Goal: Task Accomplishment & Management: Manage account settings

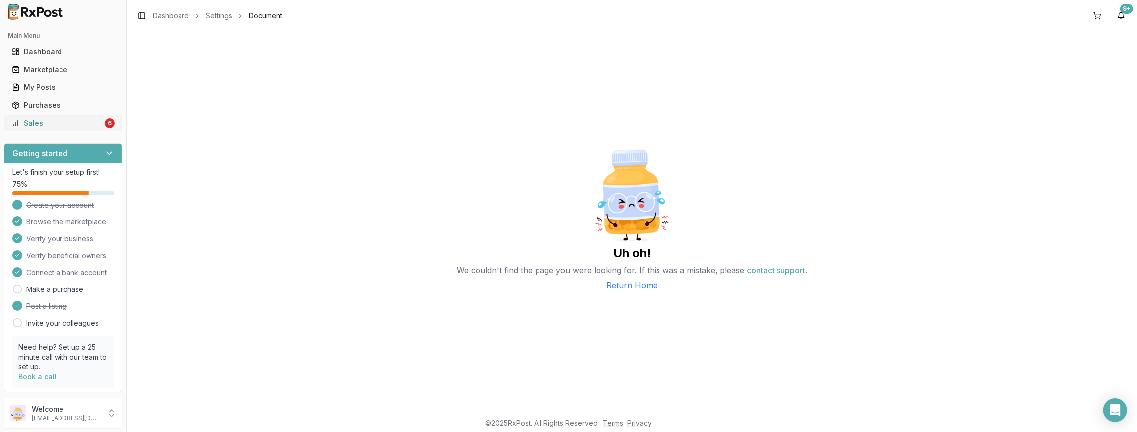
click at [85, 123] on div "Sales" at bounding box center [57, 123] width 91 height 10
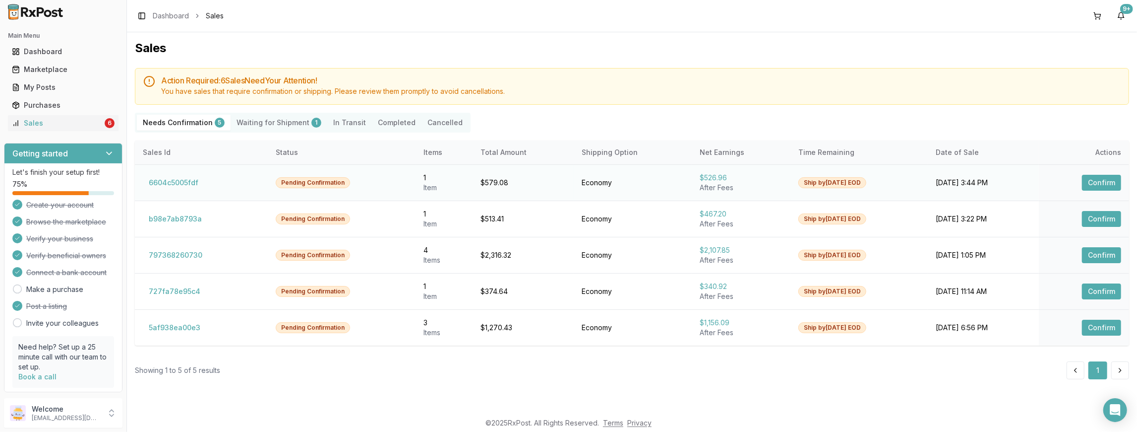
click at [1099, 180] on button "Confirm" at bounding box center [1101, 183] width 39 height 16
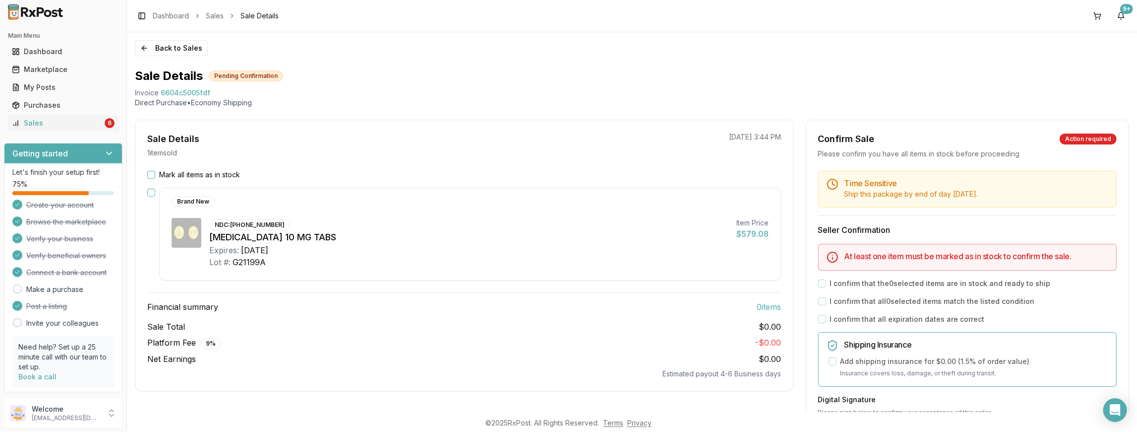
click at [152, 176] on button "Mark all items as in stock" at bounding box center [151, 175] width 8 height 8
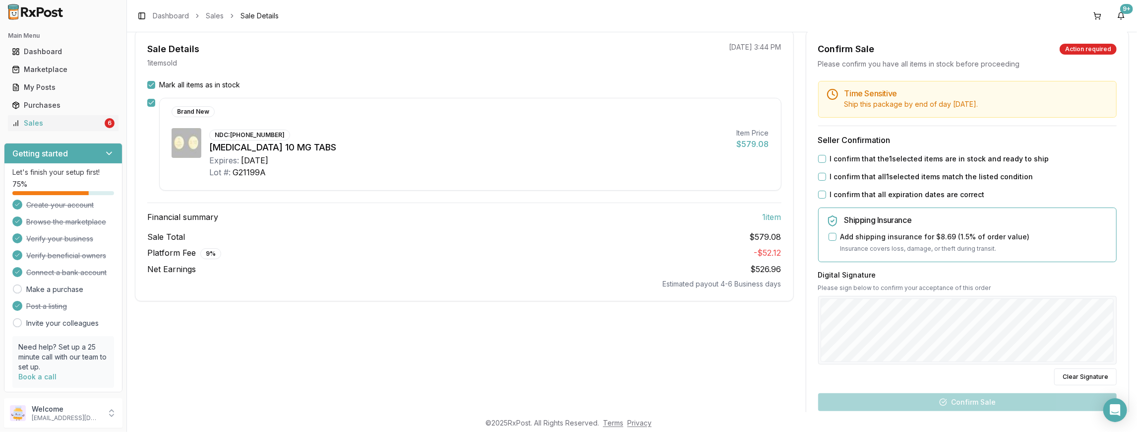
scroll to position [91, 0]
click at [821, 156] on button "I confirm that the 1 selected items are in stock and ready to ship" at bounding box center [822, 158] width 8 height 8
click at [818, 174] on button "I confirm that all 1 selected items match the listed condition" at bounding box center [822, 176] width 8 height 8
click at [820, 191] on button "I confirm that all expiration dates are correct" at bounding box center [822, 193] width 8 height 8
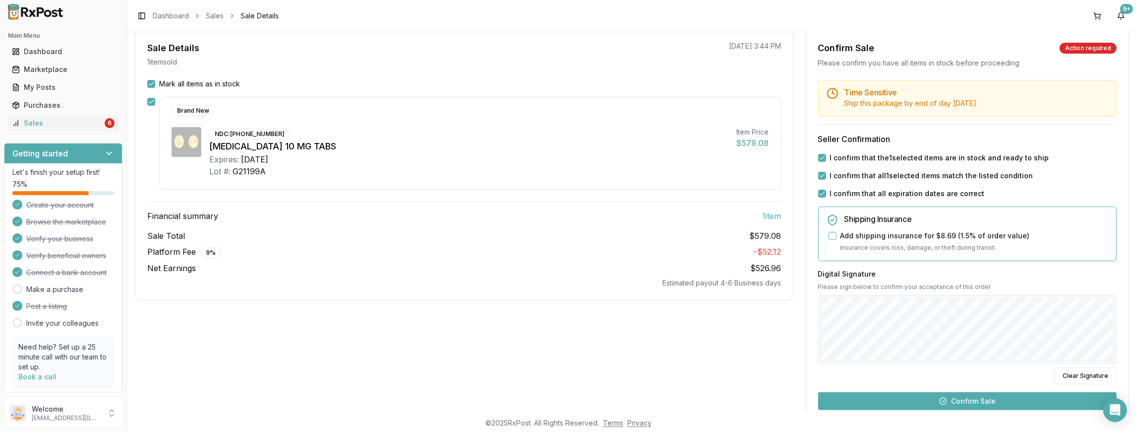
click at [960, 396] on button "Confirm Sale" at bounding box center [967, 401] width 299 height 18
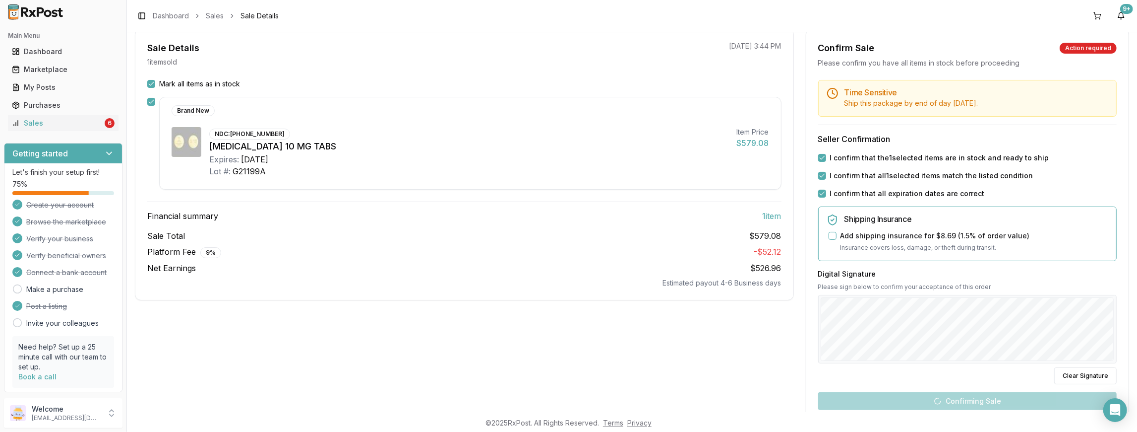
scroll to position [9, 0]
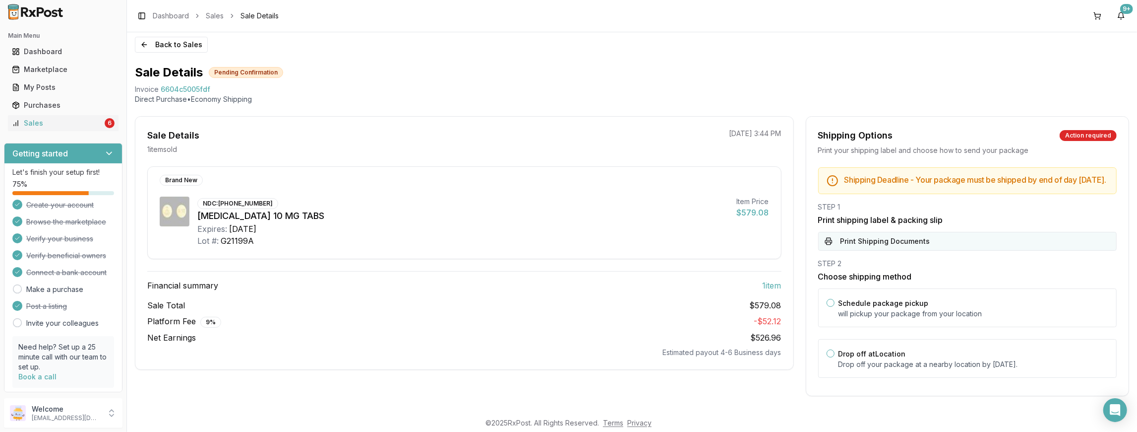
click at [890, 241] on button "Print Shipping Documents" at bounding box center [967, 241] width 299 height 19
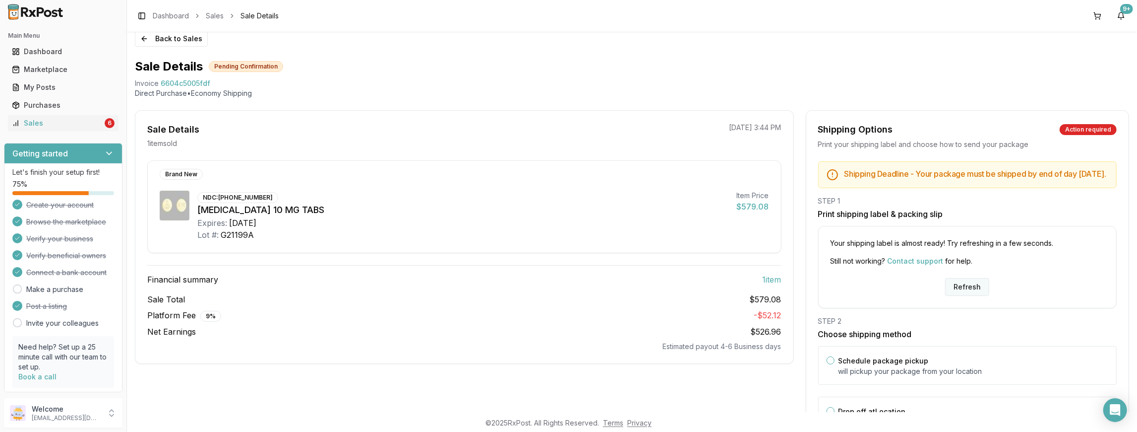
click at [968, 294] on button "Refresh" at bounding box center [967, 287] width 44 height 18
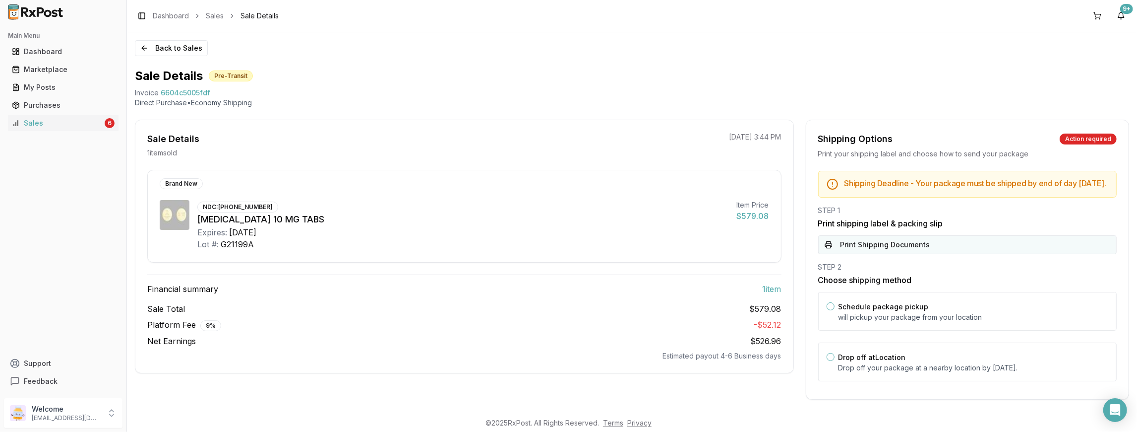
click at [905, 251] on button "Print Shipping Documents" at bounding box center [967, 244] width 299 height 19
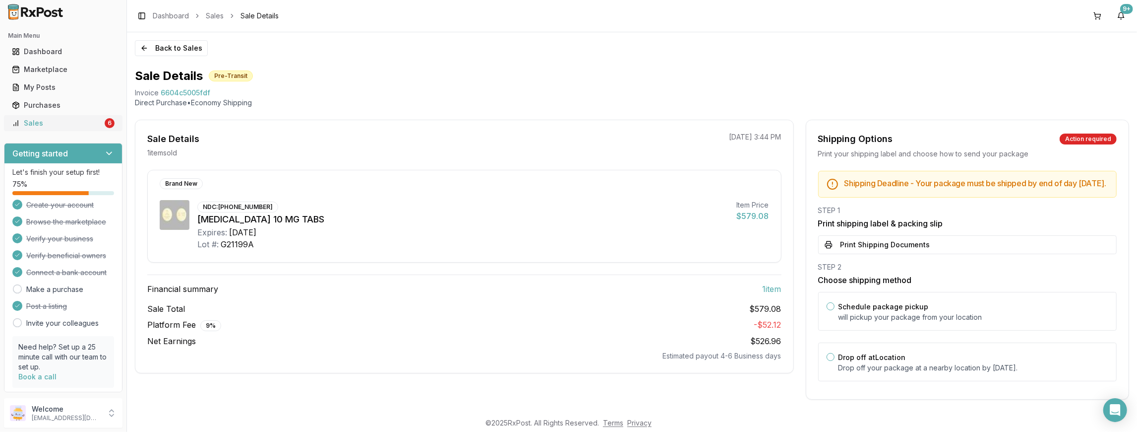
click at [74, 120] on div "Sales" at bounding box center [57, 123] width 91 height 10
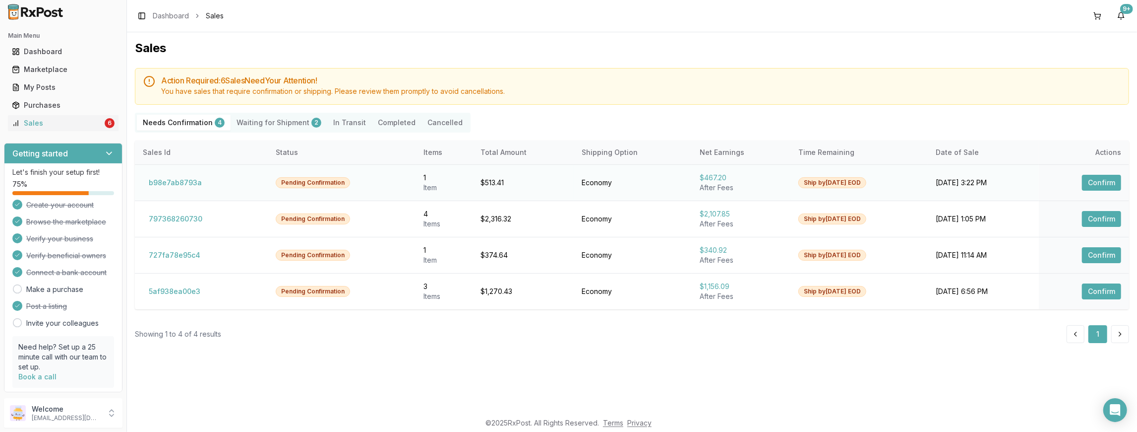
click at [1110, 178] on button "Confirm" at bounding box center [1101, 183] width 39 height 16
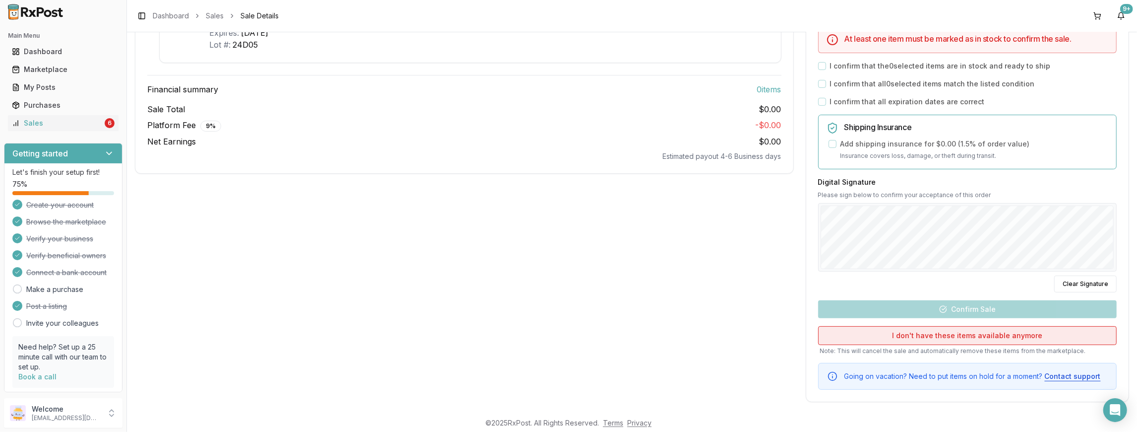
scroll to position [220, 0]
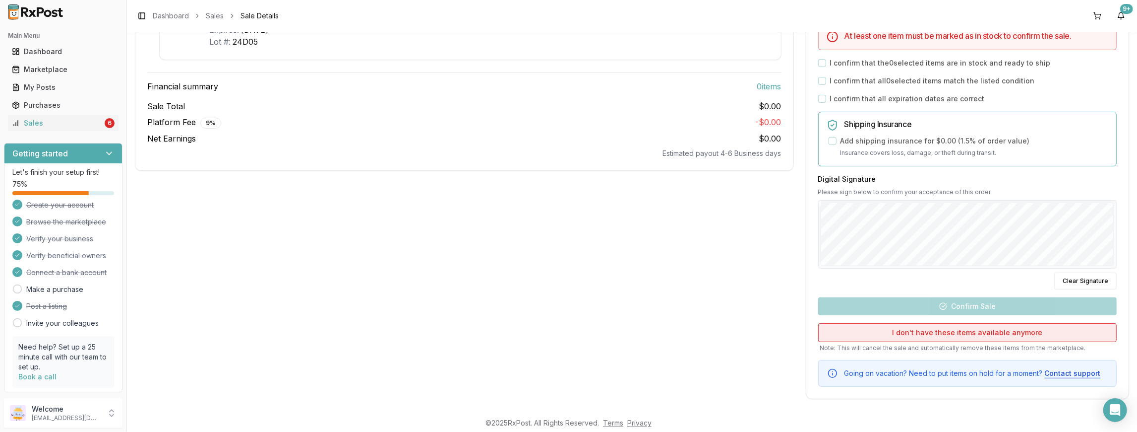
click at [987, 330] on button "I don't have these items available anymore" at bounding box center [967, 332] width 299 height 19
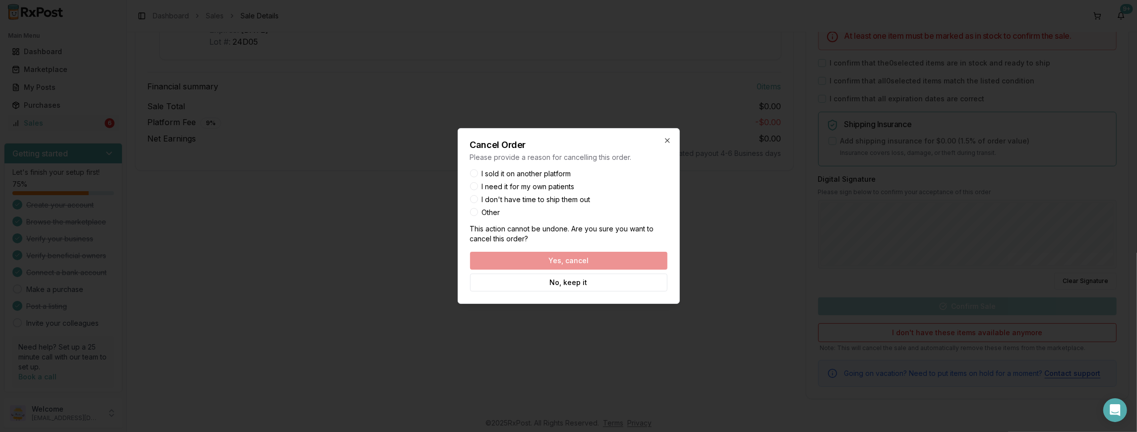
click at [564, 174] on label "I sold it on another platform" at bounding box center [526, 173] width 89 height 7
click at [478, 174] on button "I sold it on another platform" at bounding box center [474, 173] width 8 height 8
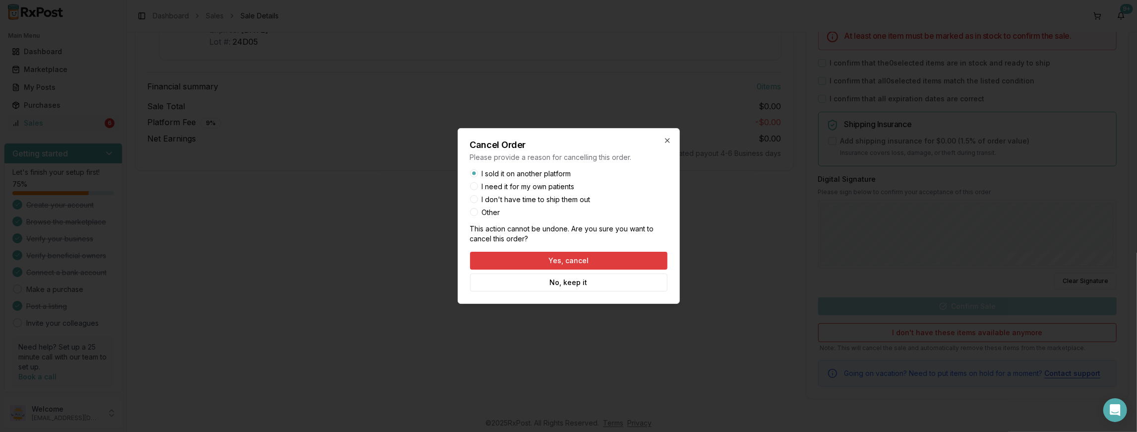
click at [596, 260] on button "Yes, cancel" at bounding box center [568, 260] width 197 height 18
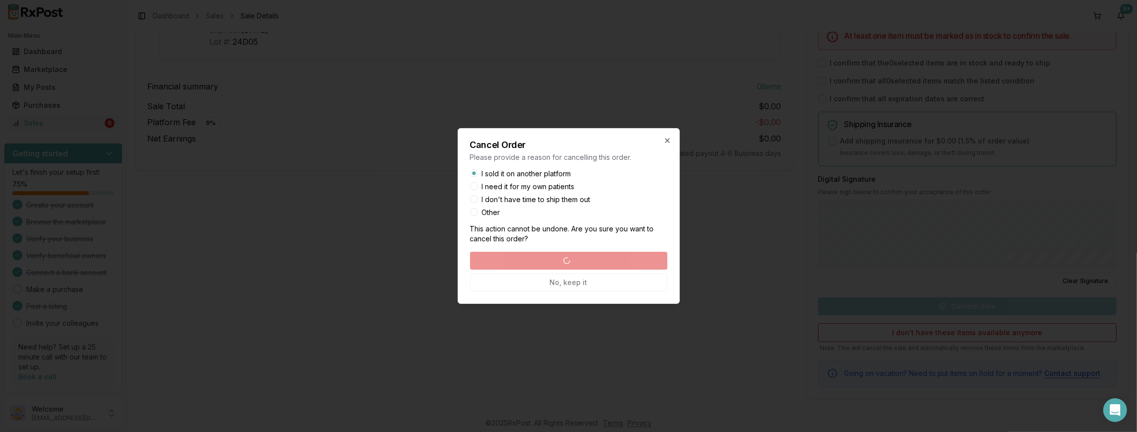
scroll to position [0, 0]
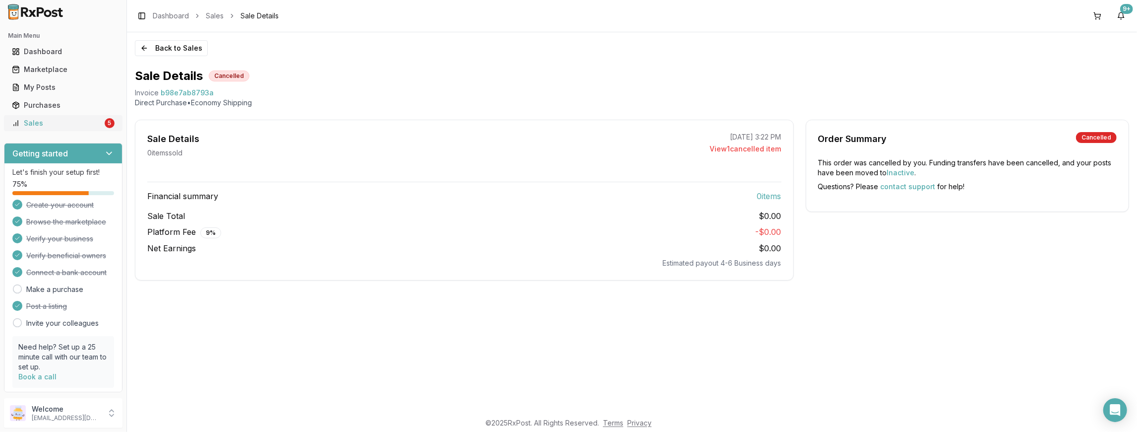
click at [51, 121] on div "Sales" at bounding box center [57, 123] width 91 height 10
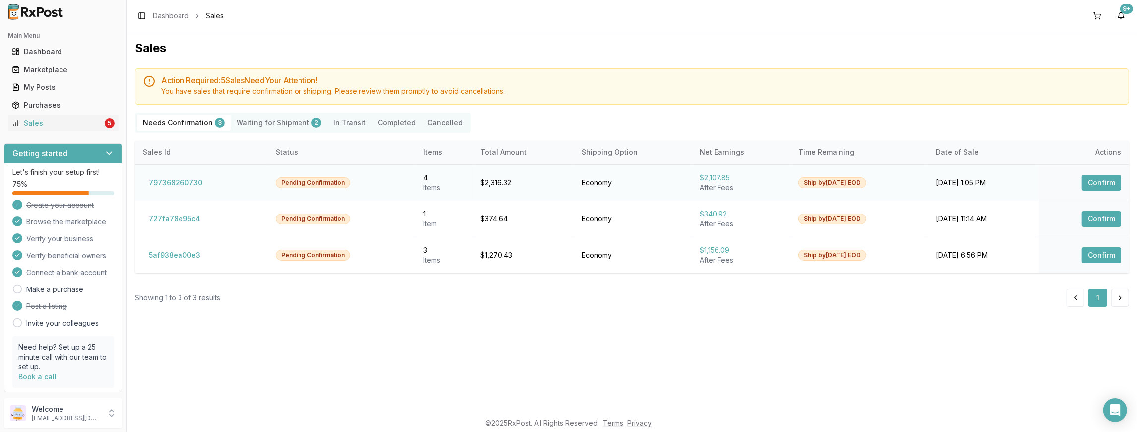
click at [1099, 180] on button "Confirm" at bounding box center [1101, 183] width 39 height 16
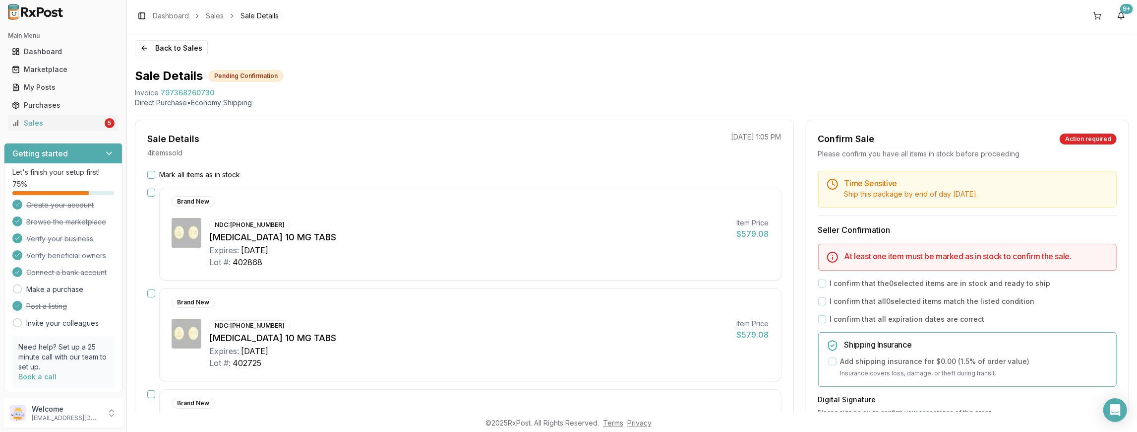
scroll to position [66, 0]
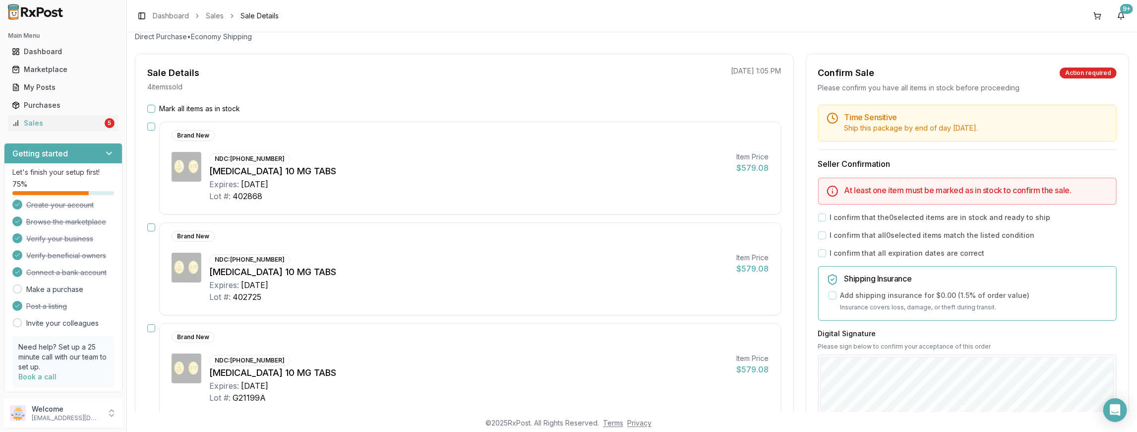
click at [154, 107] on button "Mark all items as in stock" at bounding box center [151, 109] width 8 height 8
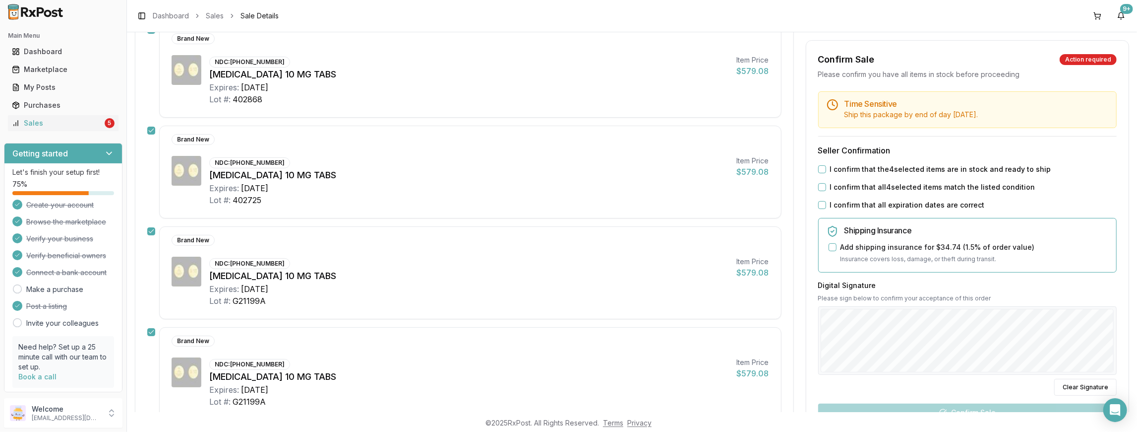
scroll to position [151, 0]
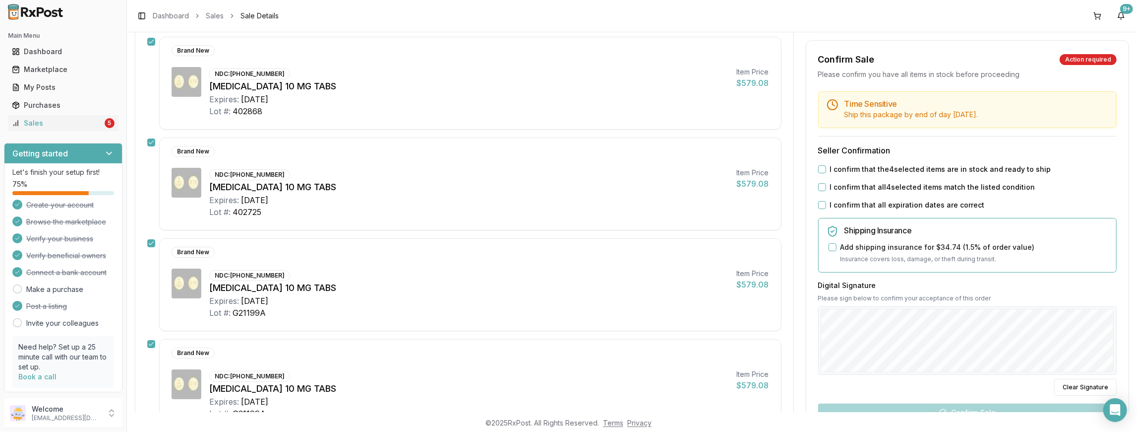
click at [821, 170] on button "I confirm that the 4 selected items are in stock and ready to ship" at bounding box center [822, 169] width 8 height 8
click at [818, 187] on button "I confirm that all 4 selected items match the listed condition" at bounding box center [822, 187] width 8 height 8
click at [818, 200] on div "I confirm that all expiration dates are correct" at bounding box center [967, 205] width 299 height 10
click at [820, 205] on button "I confirm that all expiration dates are correct" at bounding box center [822, 205] width 8 height 8
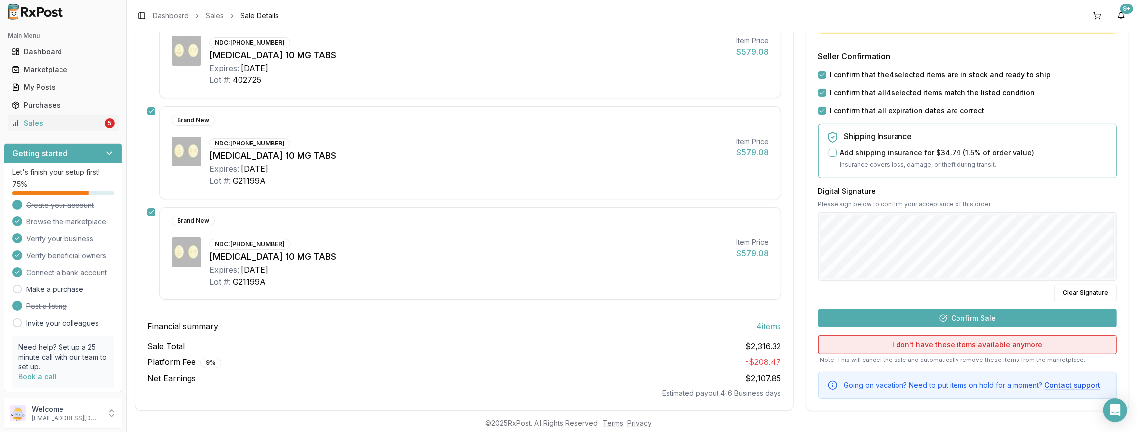
scroll to position [283, 0]
click at [970, 309] on button "Confirm Sale" at bounding box center [967, 318] width 299 height 18
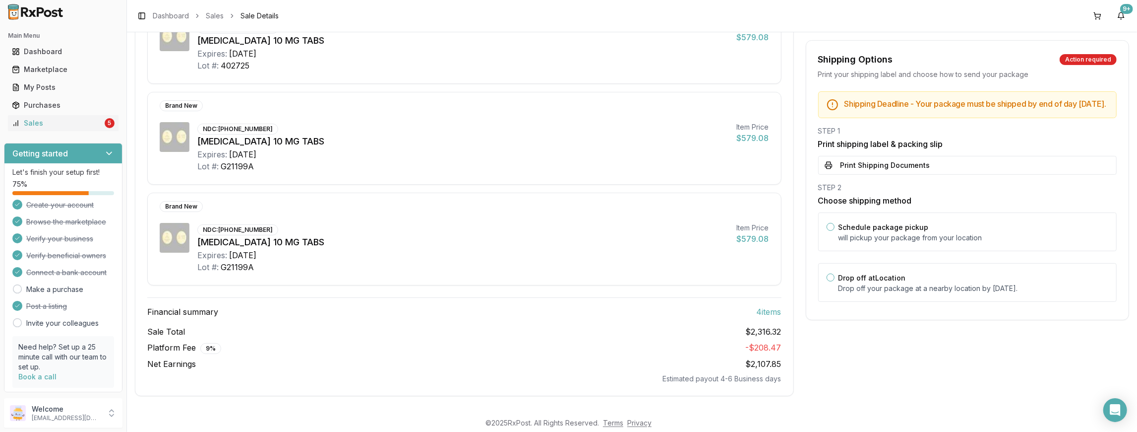
scroll to position [273, 0]
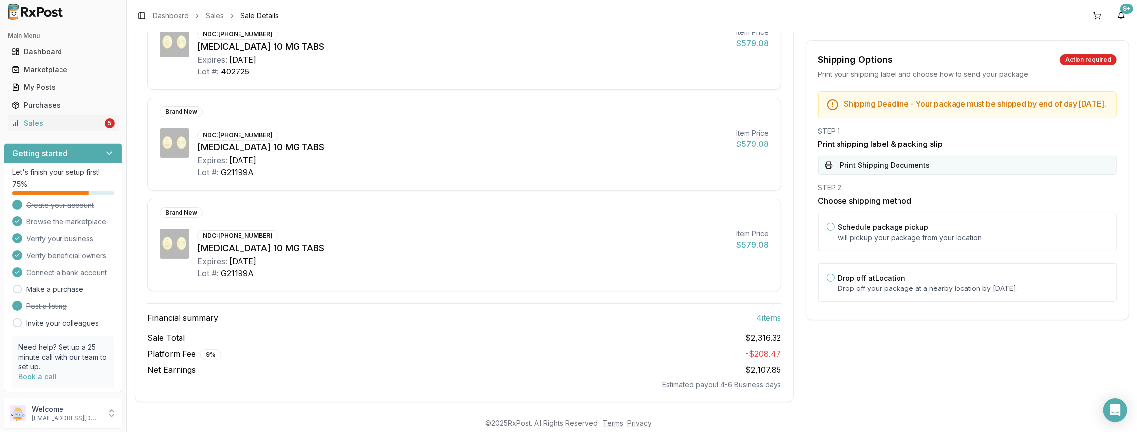
click at [904, 171] on button "Print Shipping Documents" at bounding box center [967, 165] width 299 height 19
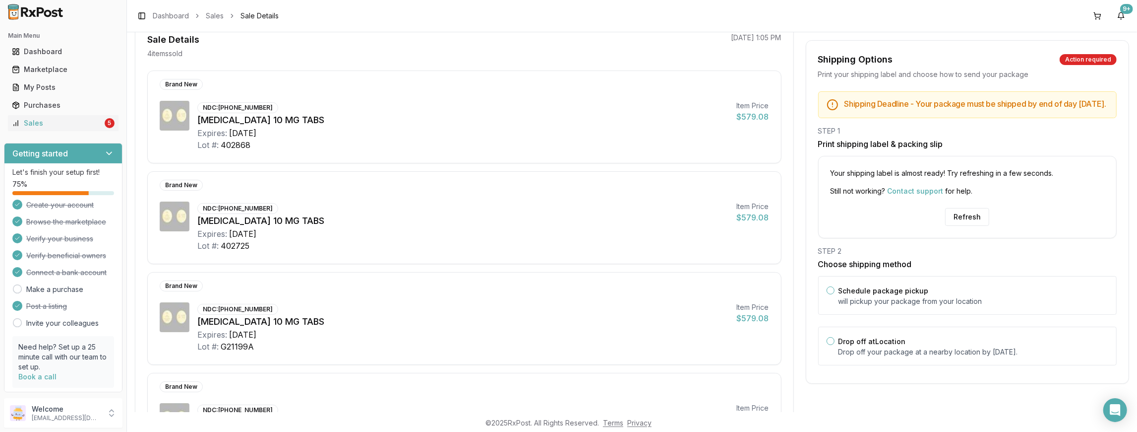
scroll to position [75, 0]
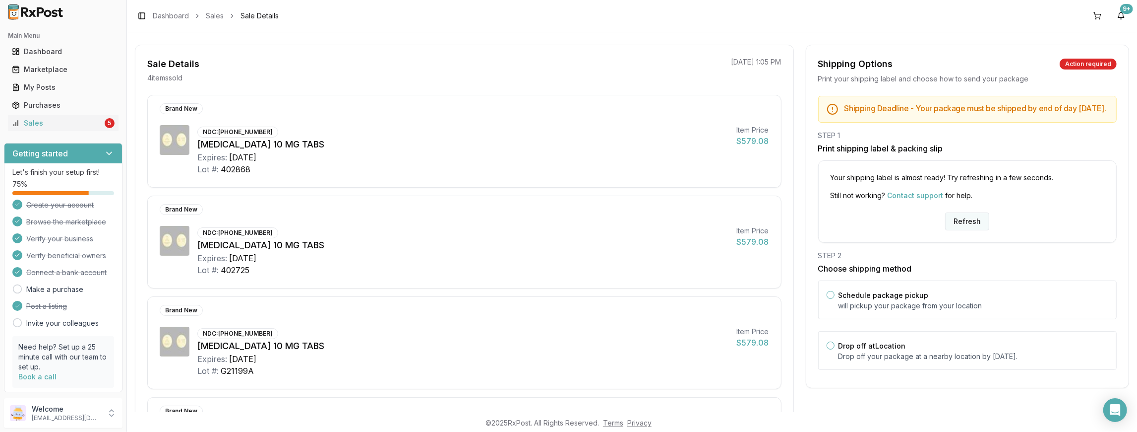
click at [957, 227] on button "Refresh" at bounding box center [967, 221] width 44 height 18
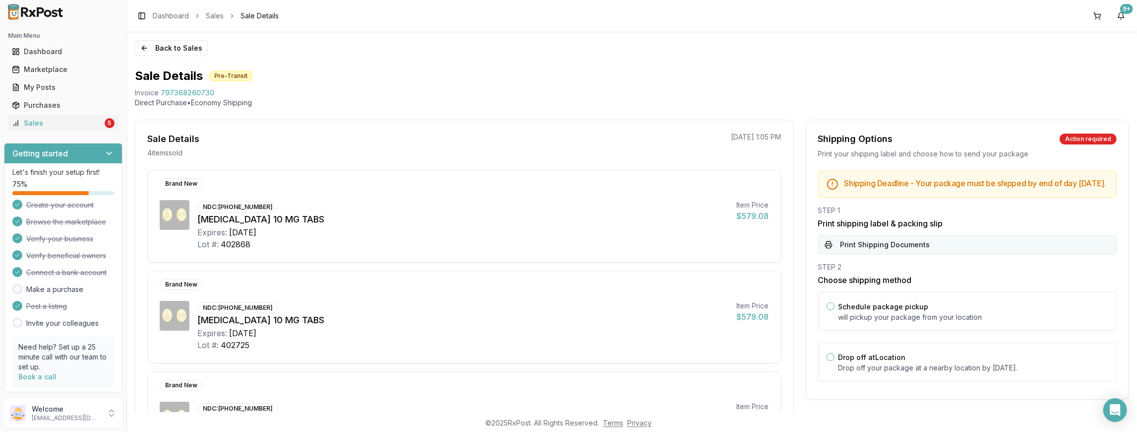
click at [904, 246] on button "Print Shipping Documents" at bounding box center [967, 244] width 299 height 19
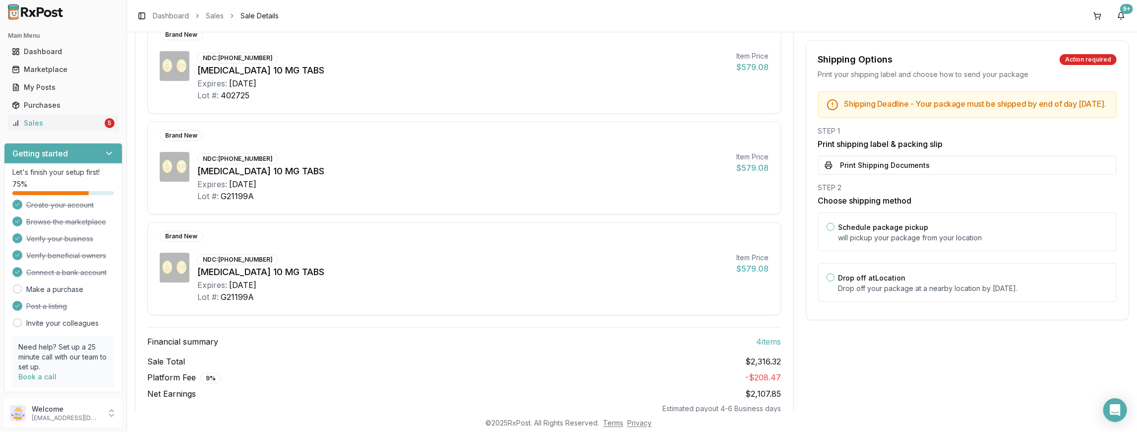
scroll to position [264, 0]
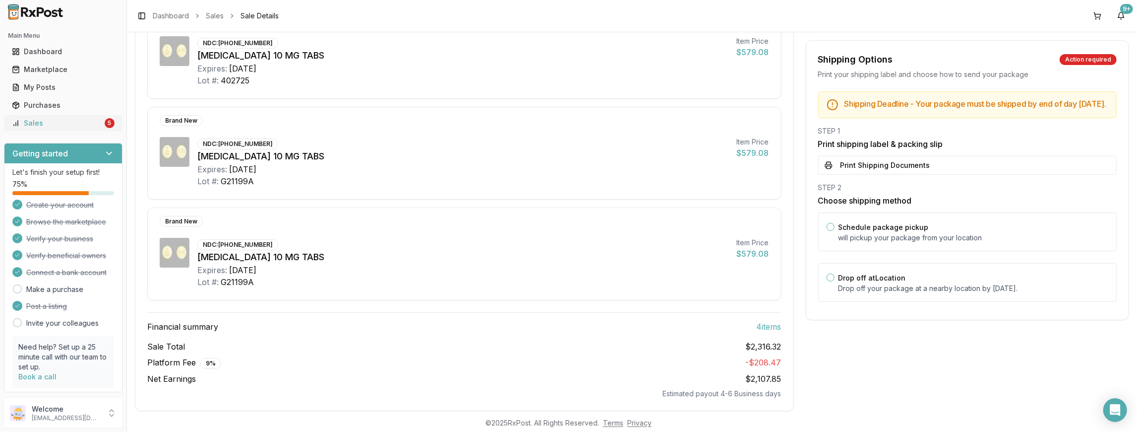
click at [67, 119] on div "Sales" at bounding box center [57, 123] width 91 height 10
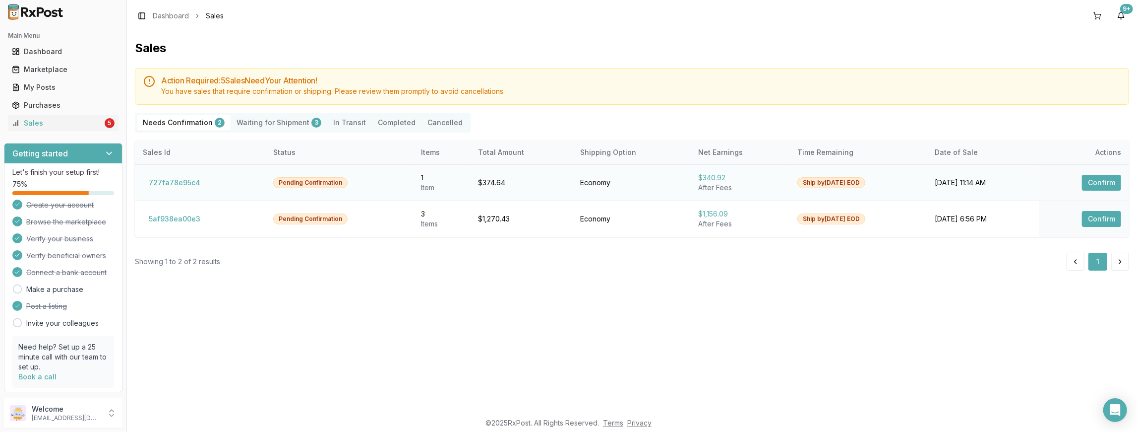
click at [1110, 183] on button "Confirm" at bounding box center [1101, 183] width 39 height 16
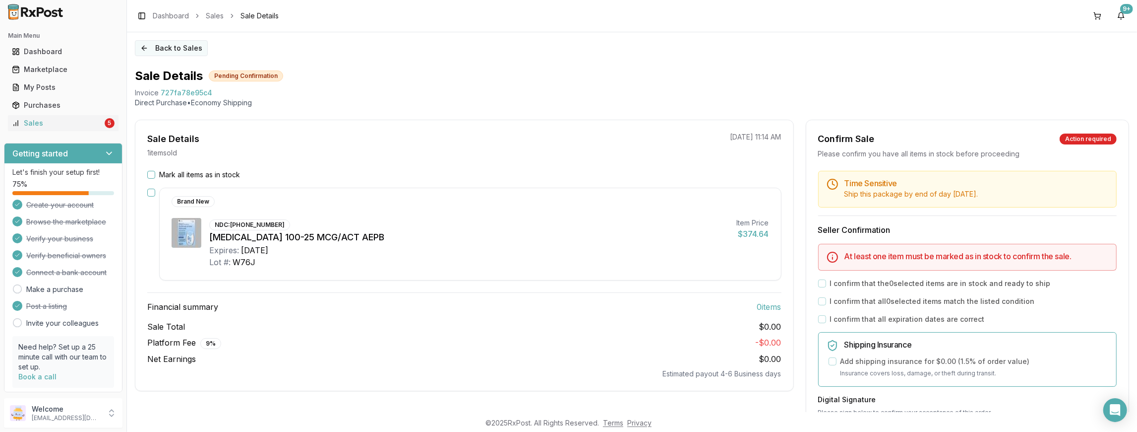
click at [165, 44] on button "Back to Sales" at bounding box center [171, 48] width 73 height 16
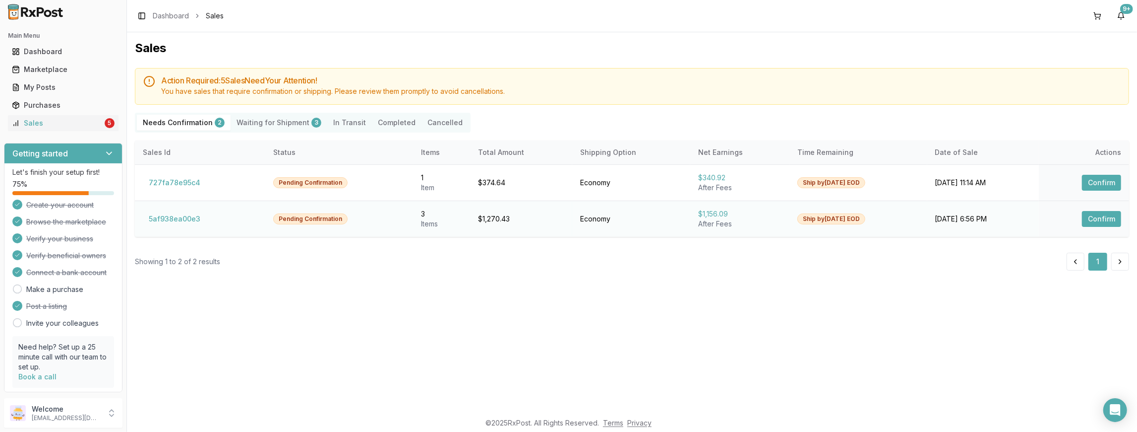
click at [1098, 217] on button "Confirm" at bounding box center [1101, 219] width 39 height 16
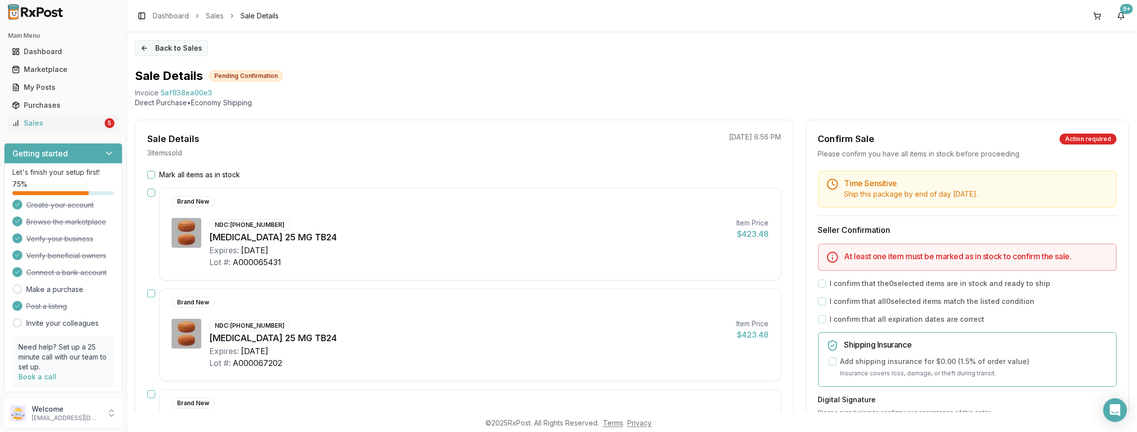
click at [162, 49] on button "Back to Sales" at bounding box center [171, 48] width 73 height 16
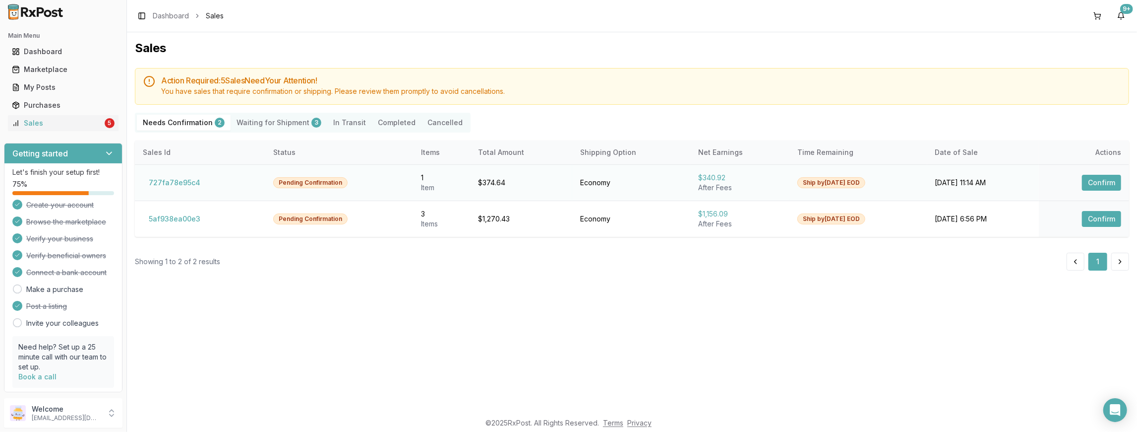
click at [1102, 188] on button "Confirm" at bounding box center [1101, 183] width 39 height 16
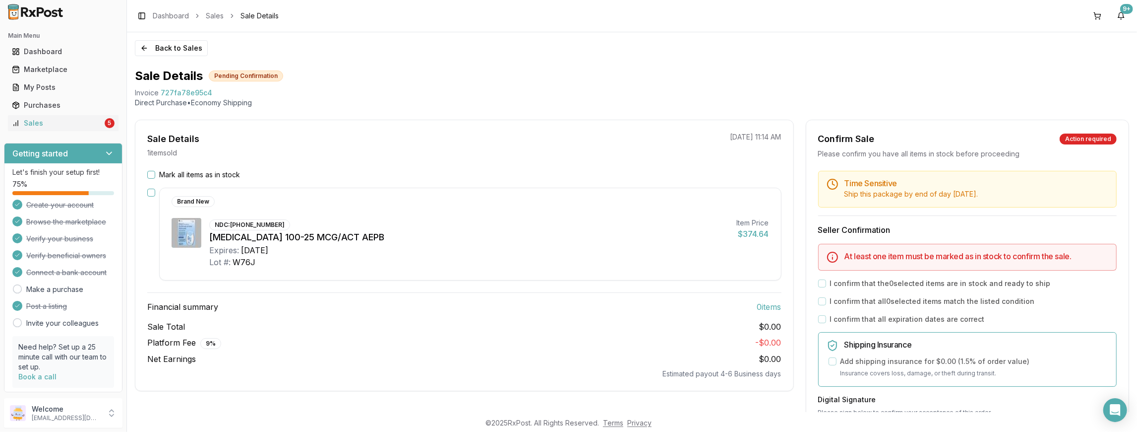
click at [1103, 179] on h5 "Time Sensitive" at bounding box center [977, 183] width 264 height 8
click at [146, 175] on div "Mark all items as in stock Brand New NDC: 00173-0859-10 Breo Ellipta 100-25 MCG…" at bounding box center [464, 274] width 658 height 209
click at [150, 173] on button "Mark all items as in stock" at bounding box center [151, 175] width 8 height 8
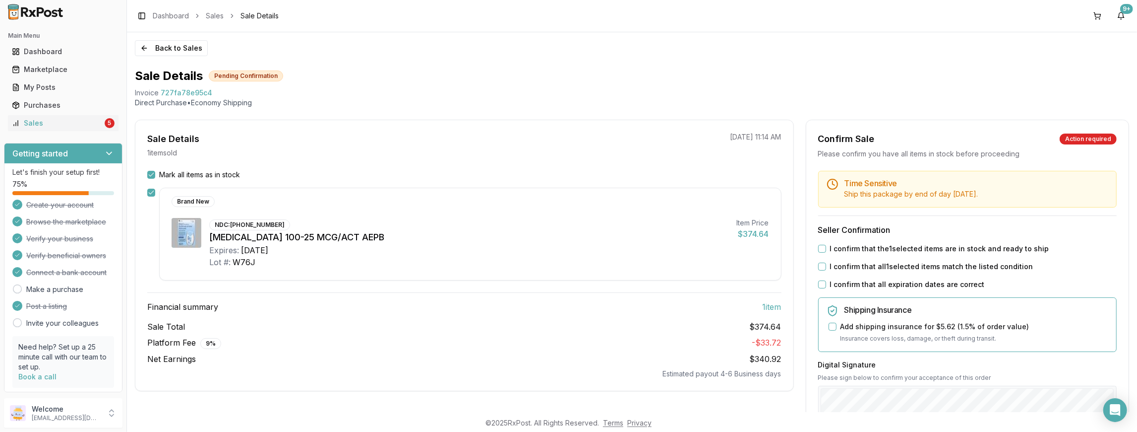
click at [818, 247] on button "I confirm that the 1 selected items are in stock and ready to ship" at bounding box center [822, 249] width 8 height 8
click at [821, 266] on button "I confirm that all 1 selected items match the listed condition" at bounding box center [822, 266] width 8 height 8
click at [823, 286] on button "I confirm that all expiration dates are correct" at bounding box center [822, 284] width 8 height 8
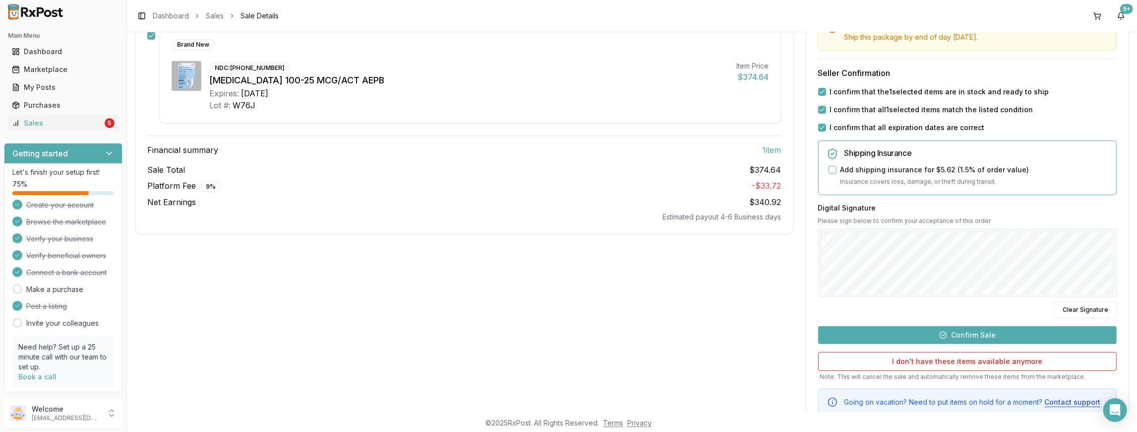
scroll to position [157, 0]
click at [958, 328] on button "Confirm Sale" at bounding box center [967, 335] width 299 height 18
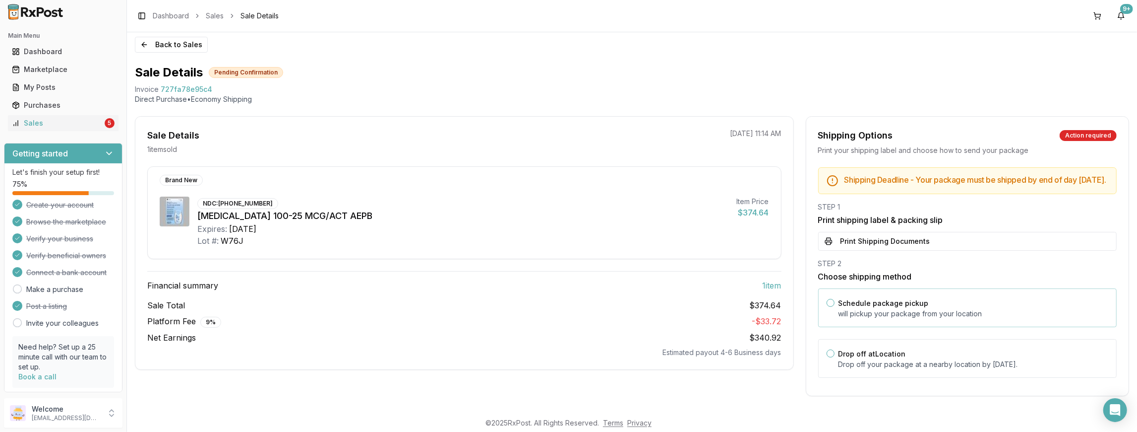
scroll to position [9, 0]
click at [898, 242] on button "Print Shipping Documents" at bounding box center [967, 241] width 299 height 19
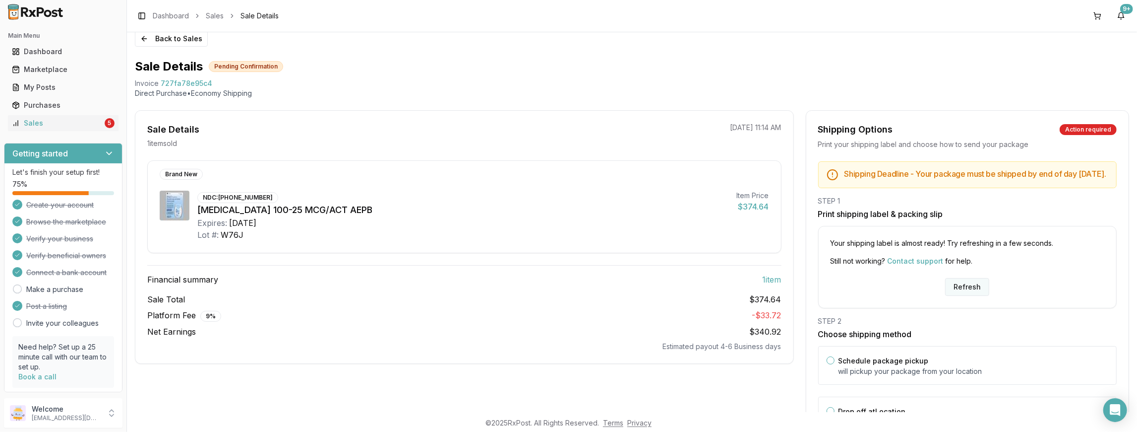
click at [962, 292] on button "Refresh" at bounding box center [967, 287] width 44 height 18
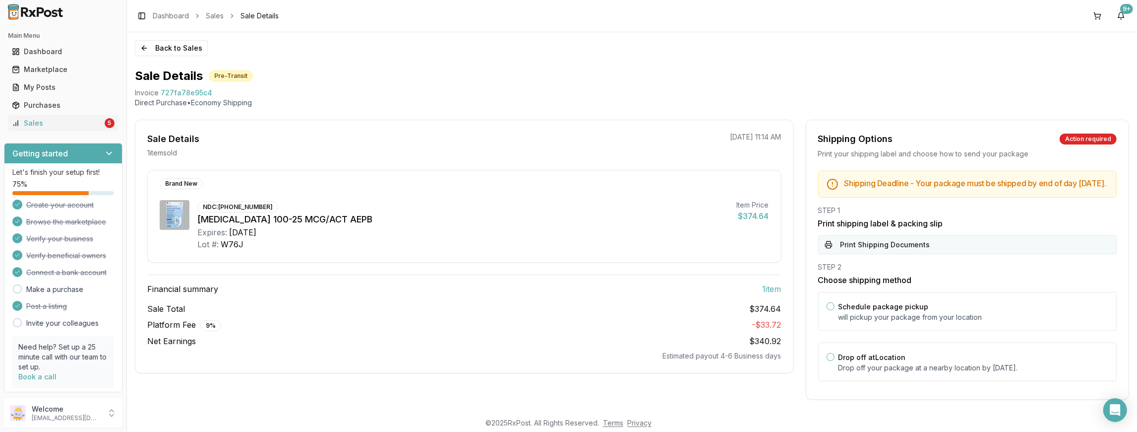
click at [919, 251] on button "Print Shipping Documents" at bounding box center [967, 244] width 299 height 19
drag, startPoint x: 64, startPoint y: 120, endPoint x: 73, endPoint y: 122, distance: 9.6
click at [64, 120] on div "Sales" at bounding box center [57, 123] width 91 height 10
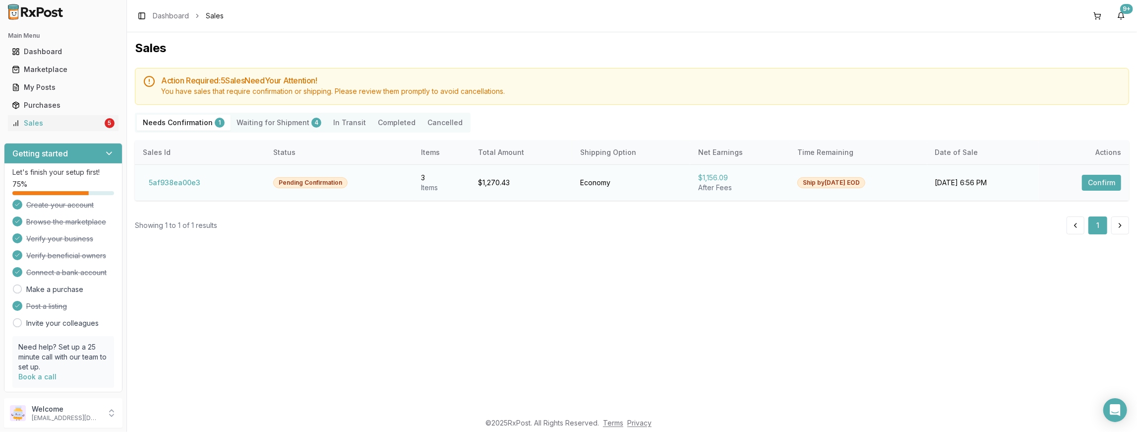
click at [1112, 185] on button "Confirm" at bounding box center [1101, 183] width 39 height 16
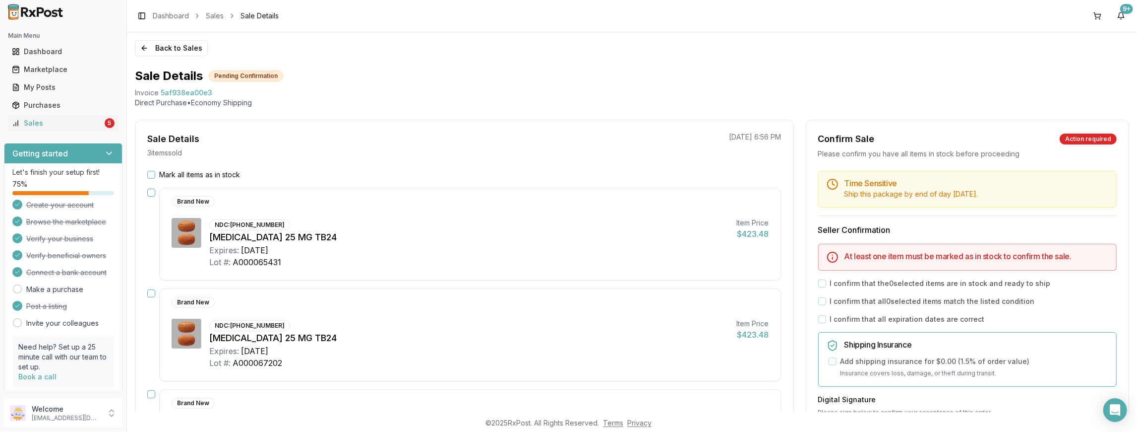
click at [150, 174] on button "Mark all items as in stock" at bounding box center [151, 175] width 8 height 8
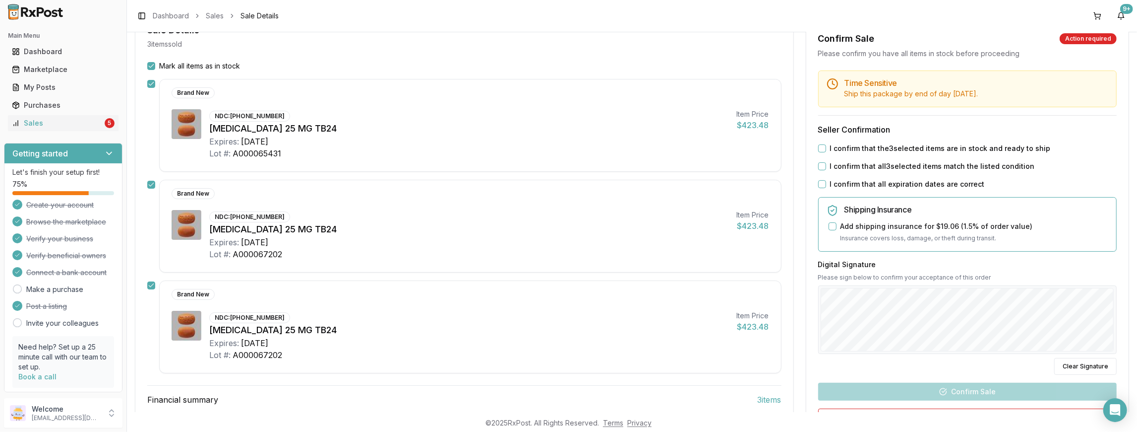
scroll to position [92, 0]
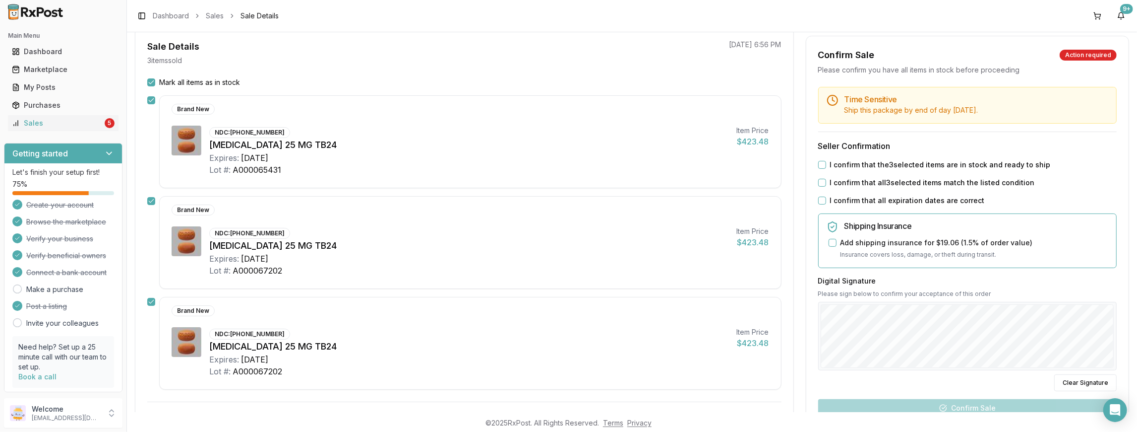
click at [822, 162] on button "I confirm that the 3 selected items are in stock and ready to ship" at bounding box center [822, 165] width 8 height 8
click at [823, 181] on button "I confirm that all 3 selected items match the listed condition" at bounding box center [822, 183] width 8 height 8
click at [822, 196] on button "I confirm that all expiration dates are correct" at bounding box center [822, 200] width 8 height 8
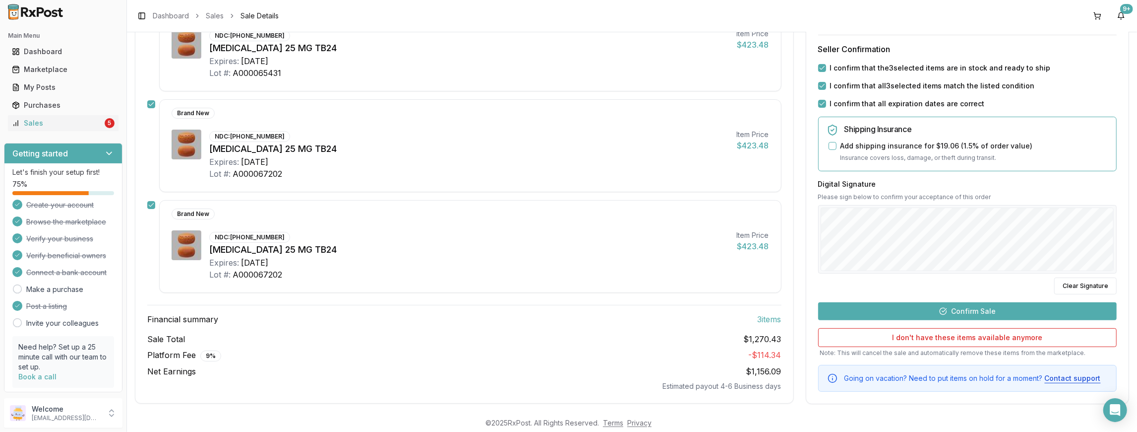
scroll to position [191, 0]
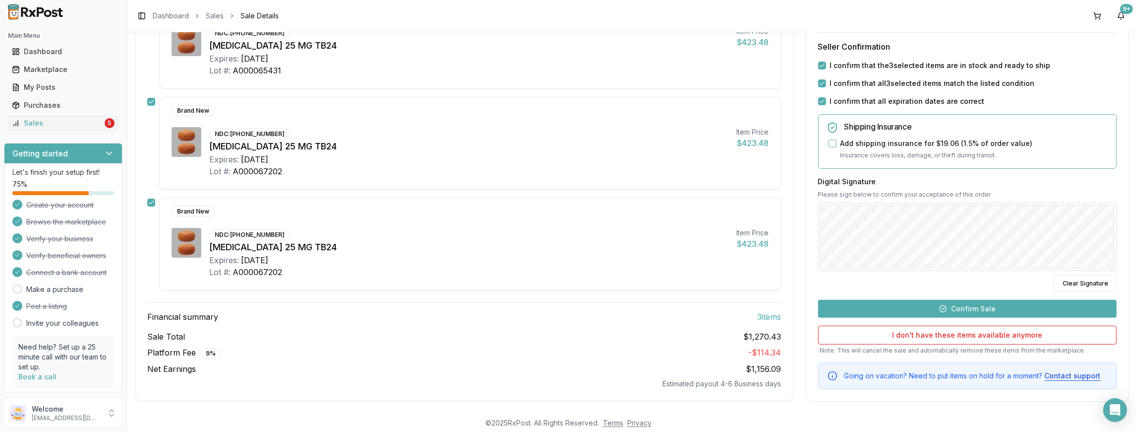
click at [952, 299] on button "Confirm Sale" at bounding box center [967, 308] width 299 height 18
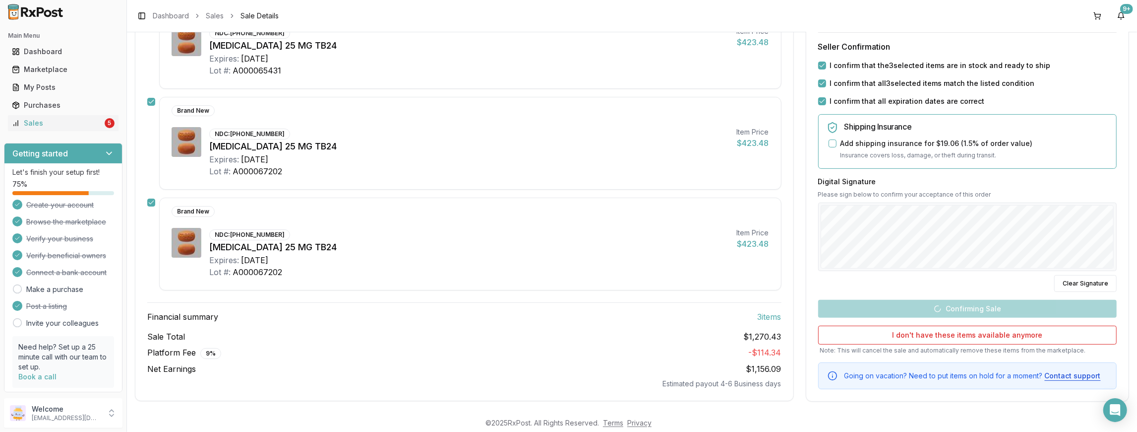
scroll to position [174, 0]
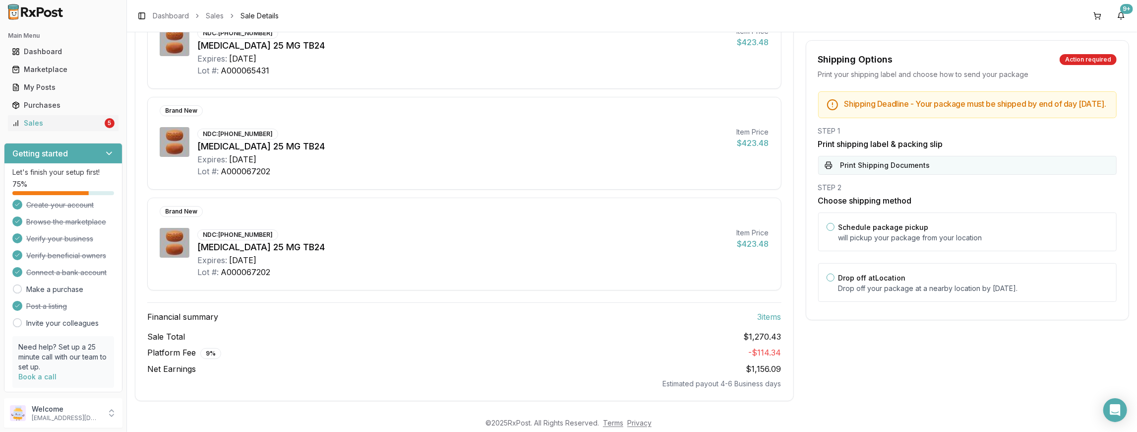
click at [883, 169] on button "Print Shipping Documents" at bounding box center [967, 165] width 299 height 19
click at [883, 169] on div "STEP 1 Print shipping label & packing slip Loading PDF..." at bounding box center [967, 150] width 299 height 49
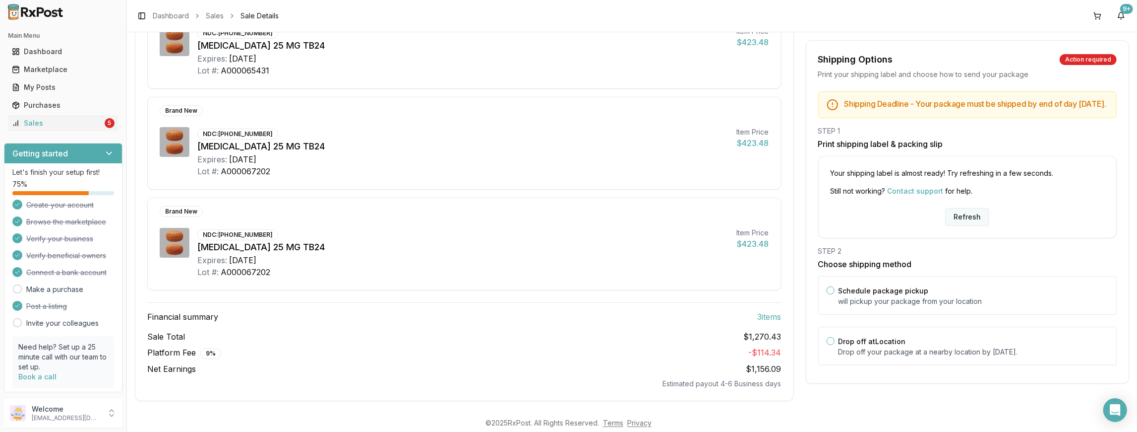
click at [961, 222] on button "Refresh" at bounding box center [967, 217] width 44 height 18
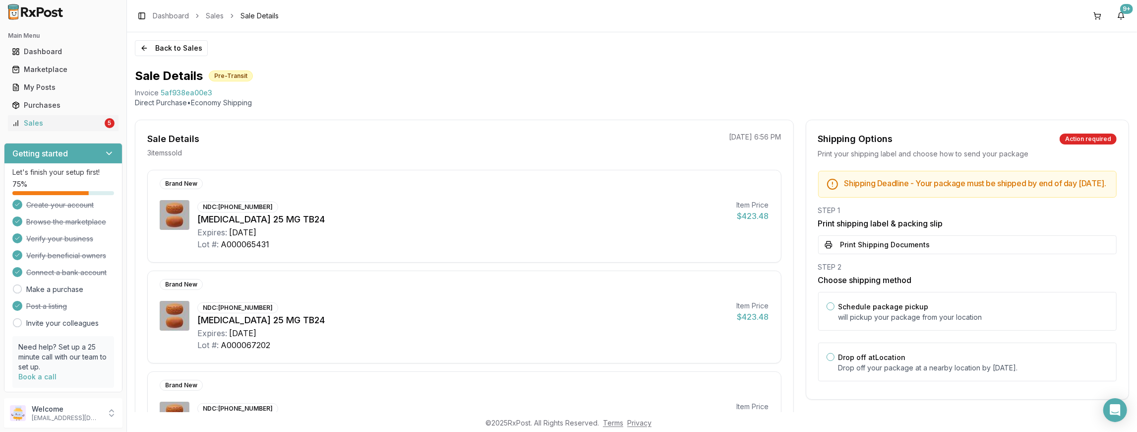
click at [907, 251] on button "Print Shipping Documents" at bounding box center [967, 244] width 299 height 19
click at [48, 120] on div "Sales" at bounding box center [57, 123] width 91 height 10
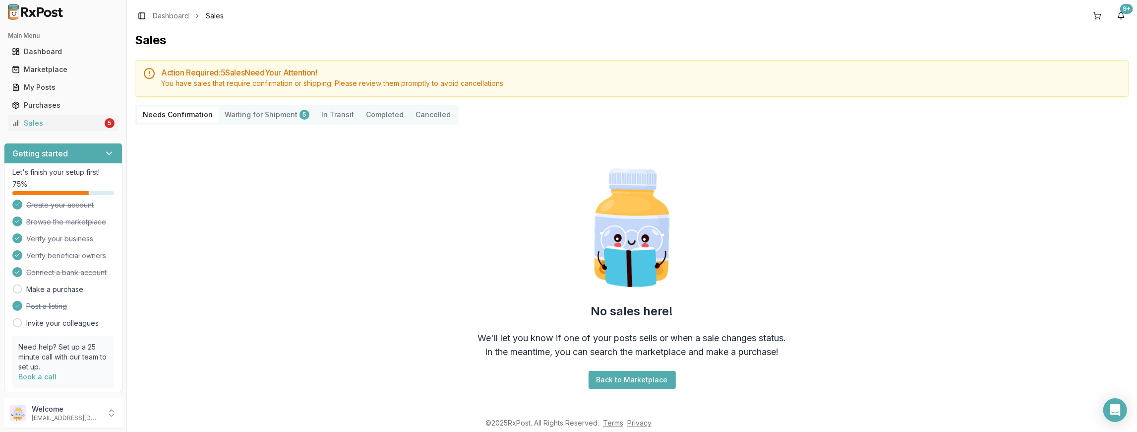
click at [254, 119] on Shipment "Waiting for Shipment 5" at bounding box center [267, 115] width 97 height 16
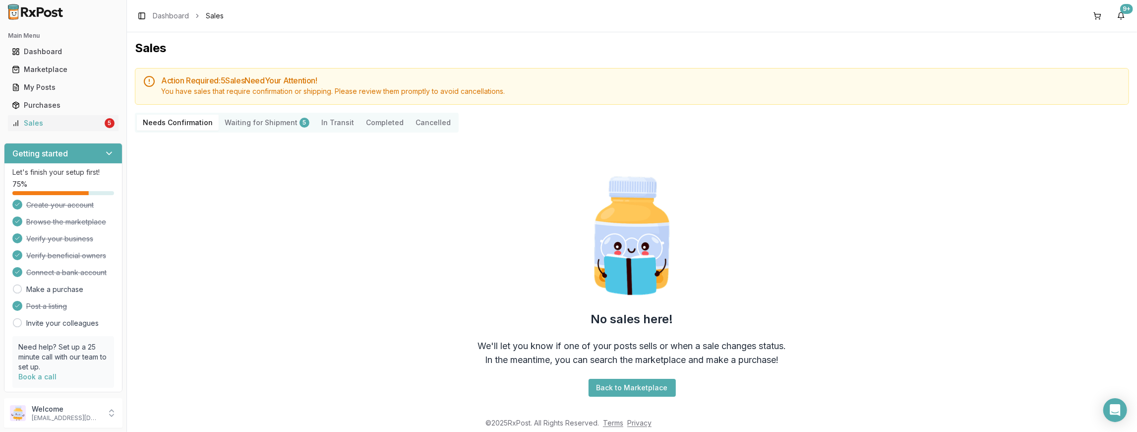
click at [254, 119] on Shipment "Waiting for Shipment 5" at bounding box center [267, 123] width 97 height 16
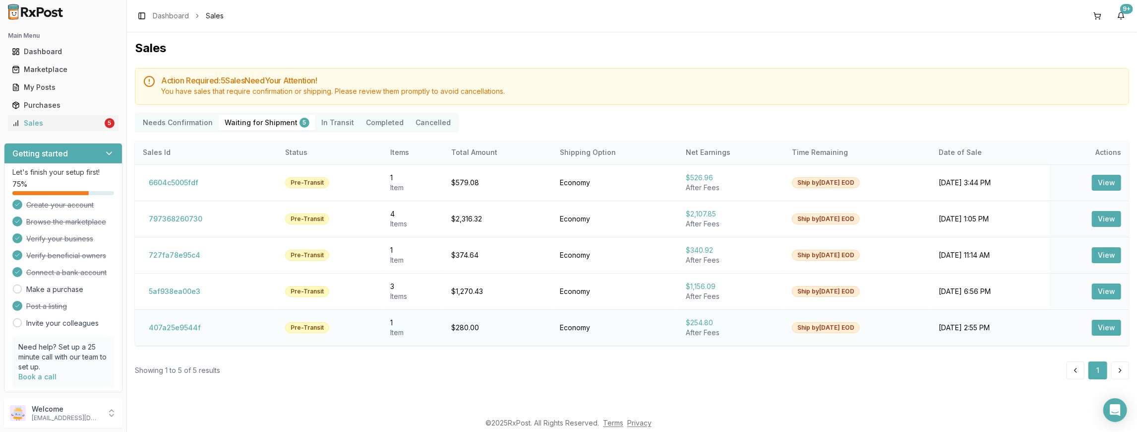
click at [1108, 329] on button "View" at bounding box center [1106, 327] width 29 height 16
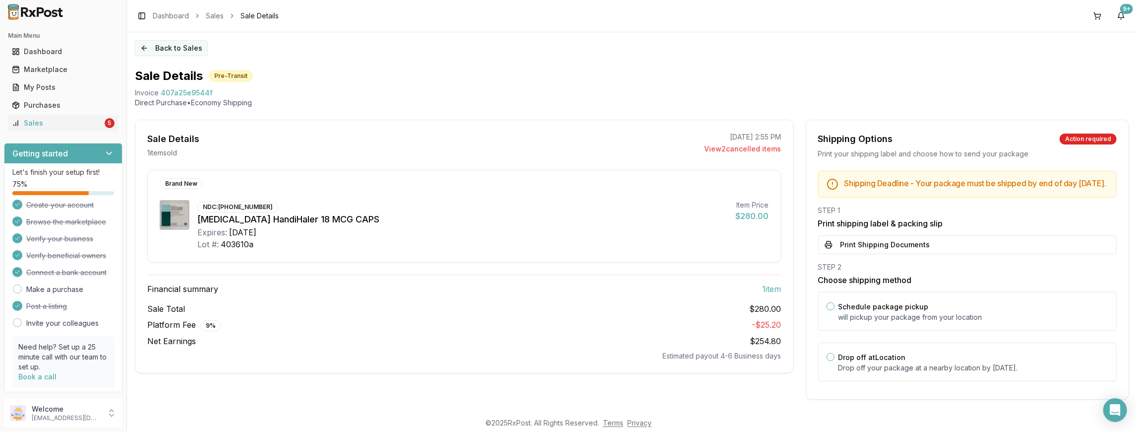
click at [182, 53] on button "Back to Sales" at bounding box center [171, 48] width 73 height 16
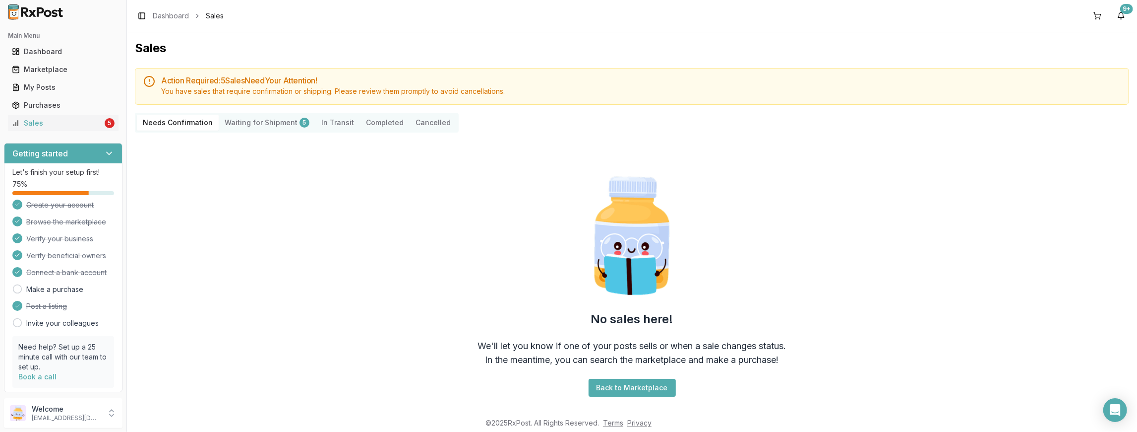
click at [262, 118] on Shipment "Waiting for Shipment 5" at bounding box center [267, 123] width 97 height 16
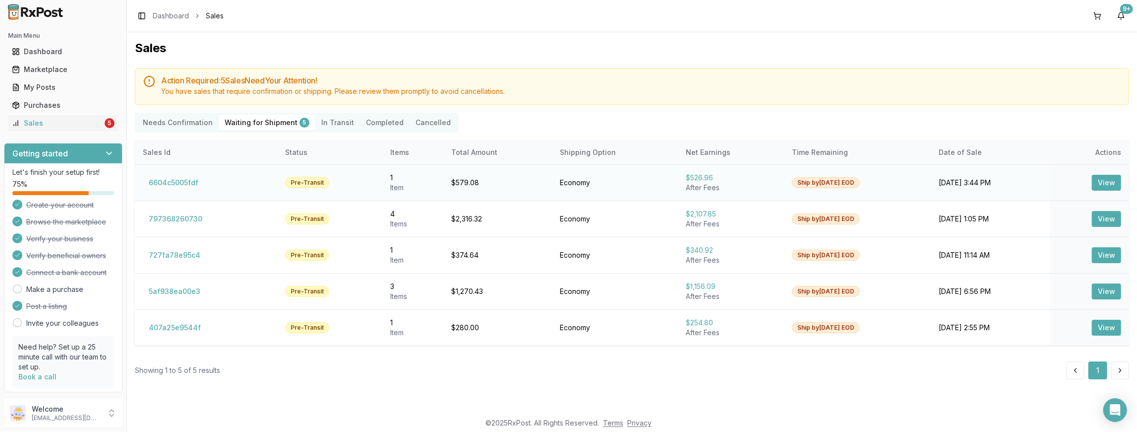
click at [1101, 183] on button "View" at bounding box center [1106, 183] width 29 height 16
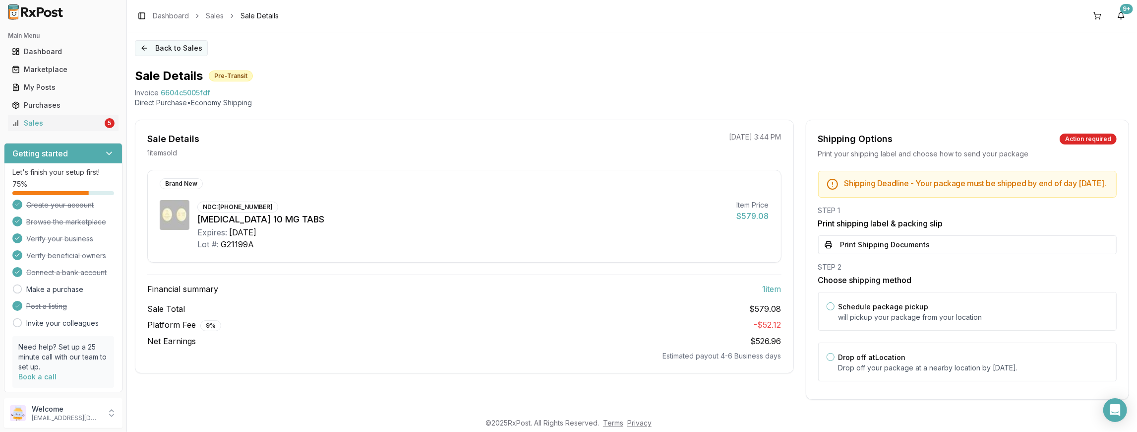
click at [171, 46] on button "Back to Sales" at bounding box center [171, 48] width 73 height 16
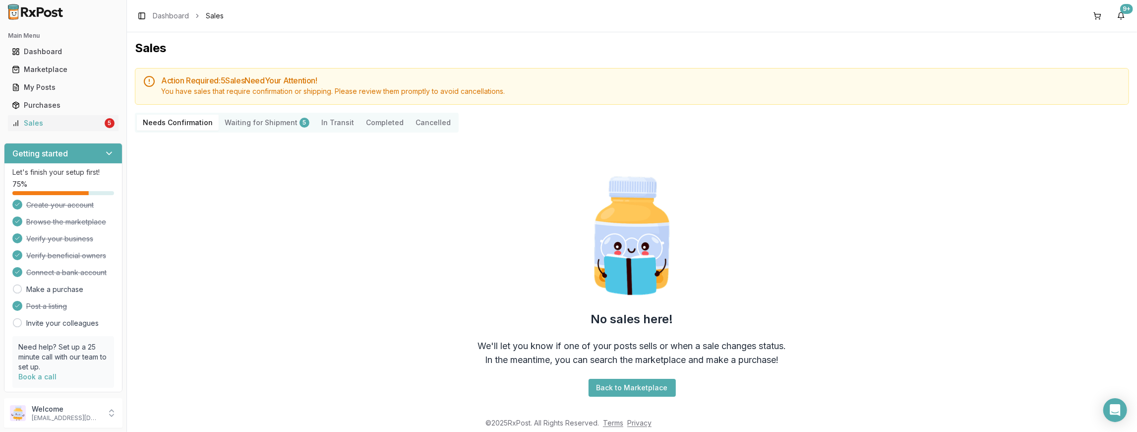
click at [235, 116] on Shipment "Waiting for Shipment 5" at bounding box center [267, 123] width 97 height 16
click at [237, 122] on Shipment "Waiting for Shipment 5" at bounding box center [267, 123] width 97 height 16
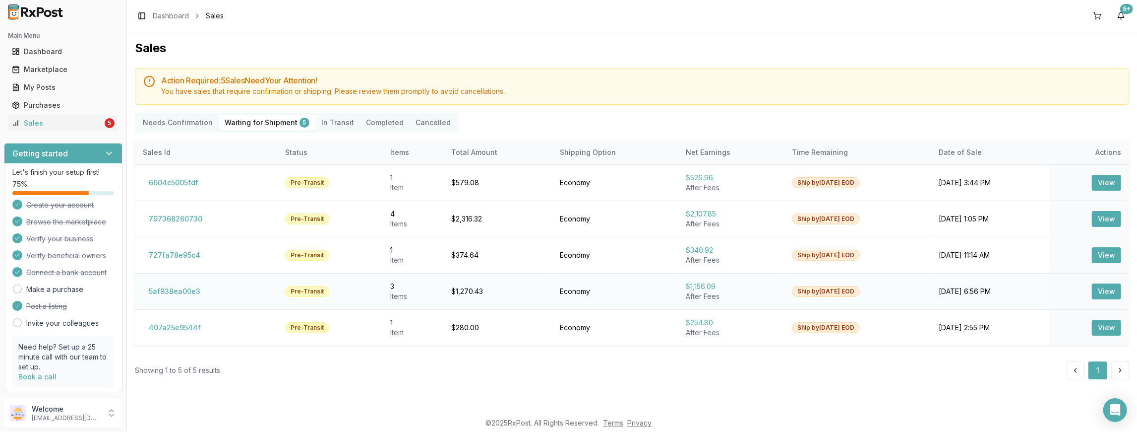
click at [1105, 283] on button "View" at bounding box center [1106, 291] width 29 height 16
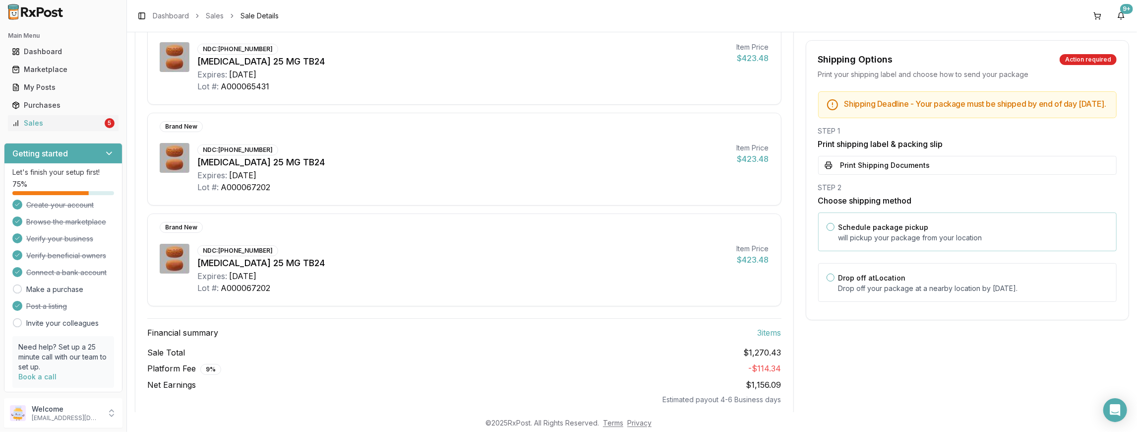
scroll to position [174, 0]
